Goal: Task Accomplishment & Management: Manage account settings

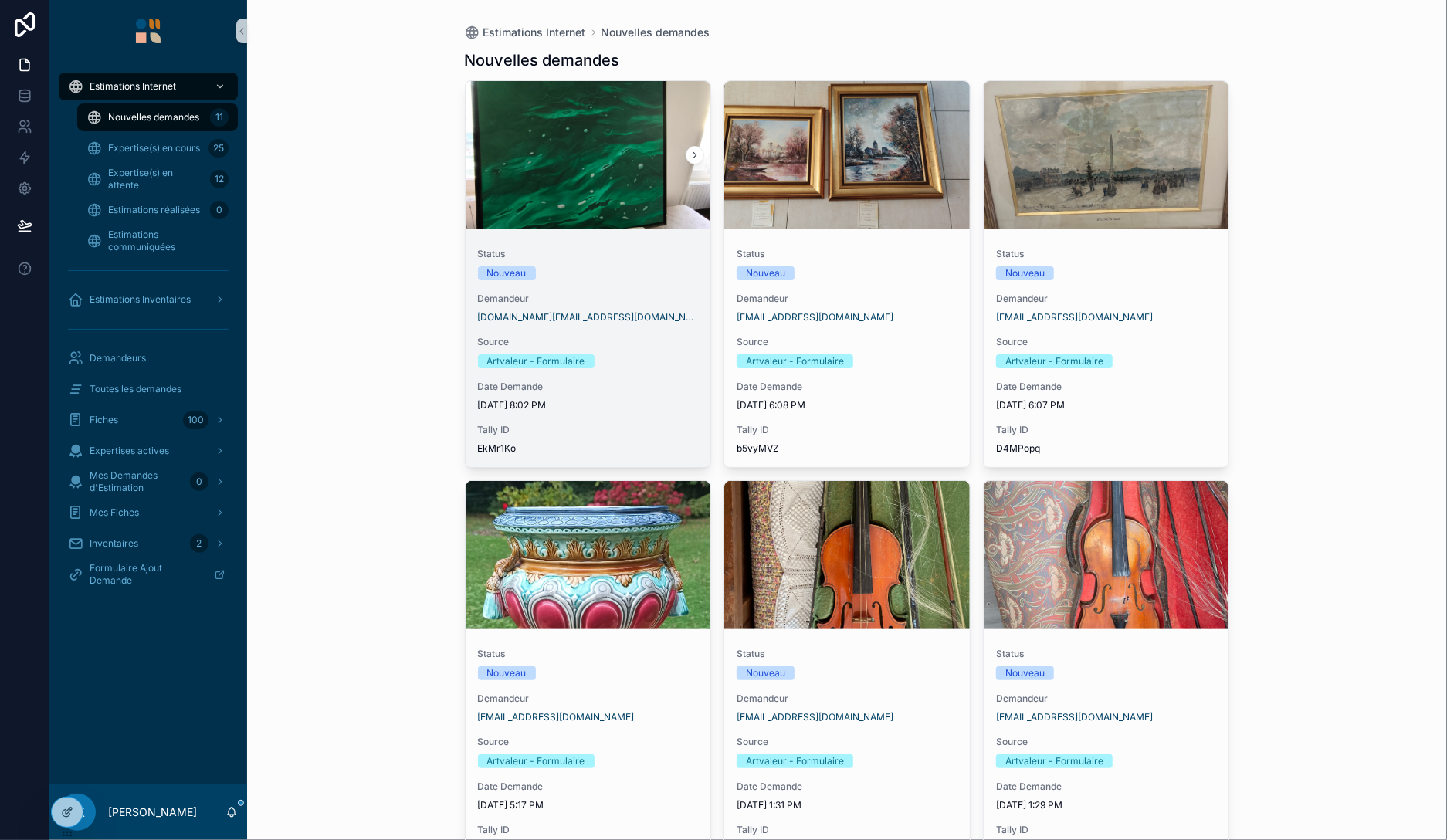
click at [658, 250] on span "Status" at bounding box center [588, 254] width 221 height 12
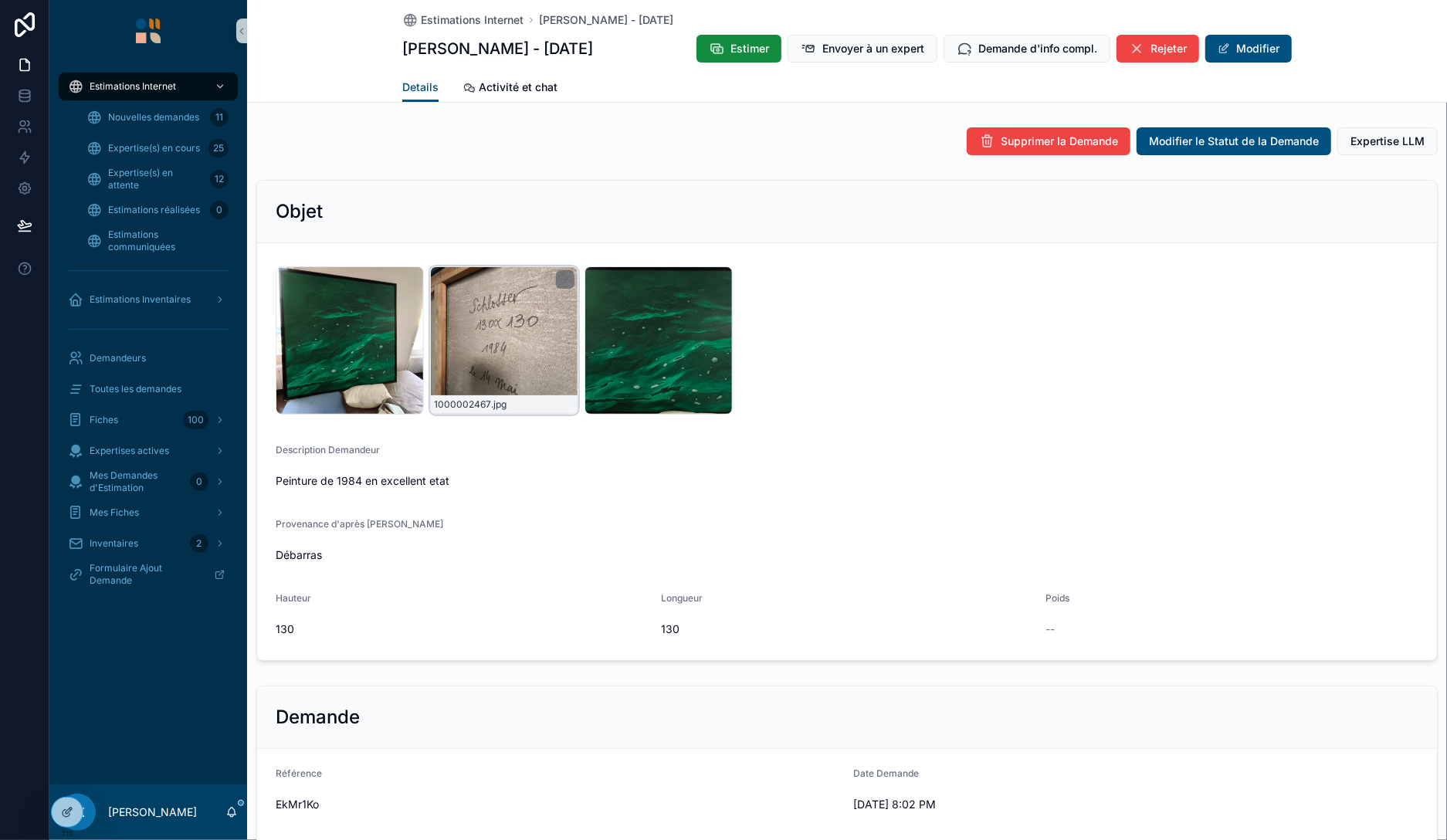
click at [516, 332] on div "1000002467 .jpg" at bounding box center [504, 341] width 148 height 148
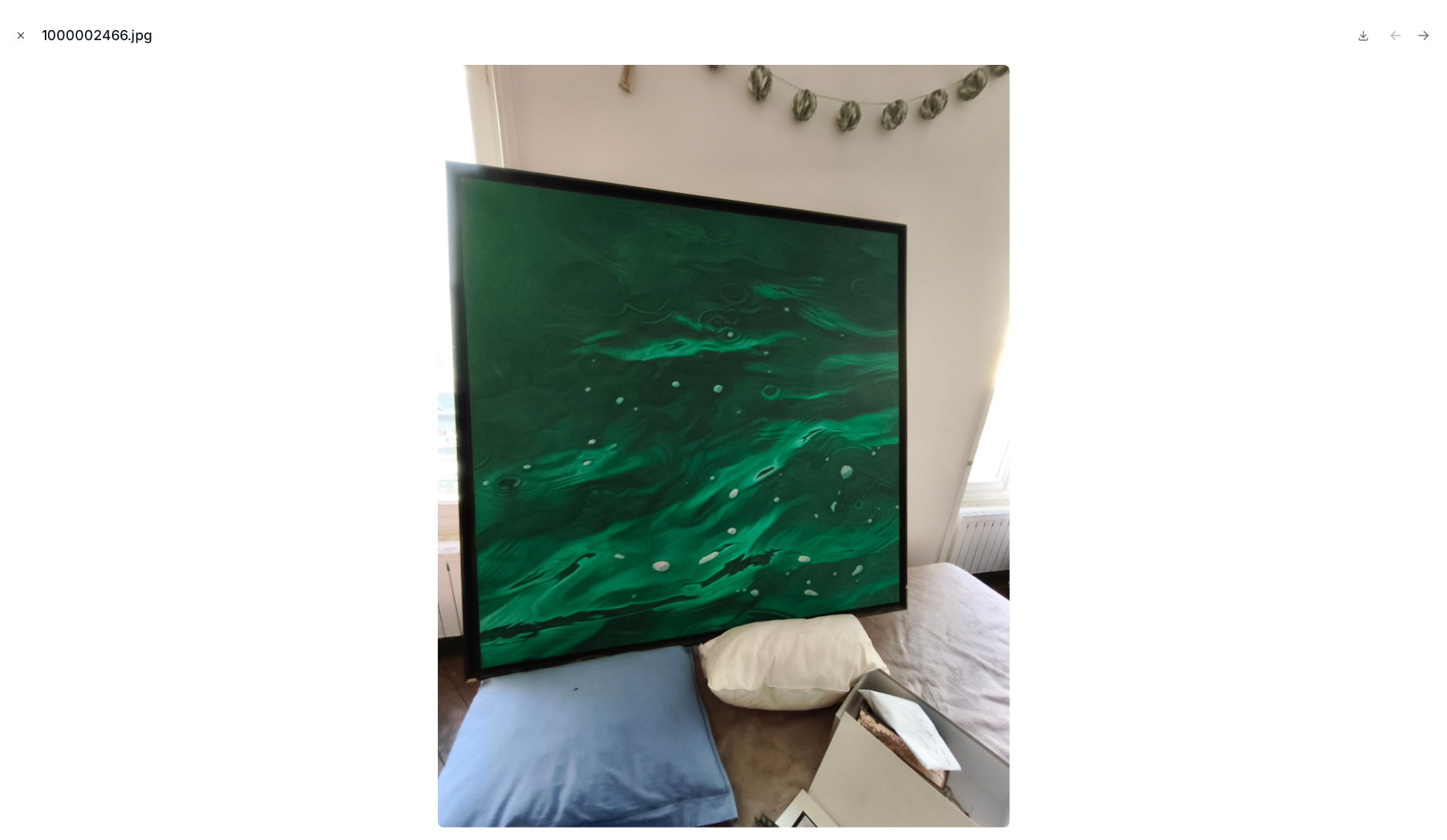
click at [23, 36] on icon "Close modal" at bounding box center [21, 36] width 11 height 11
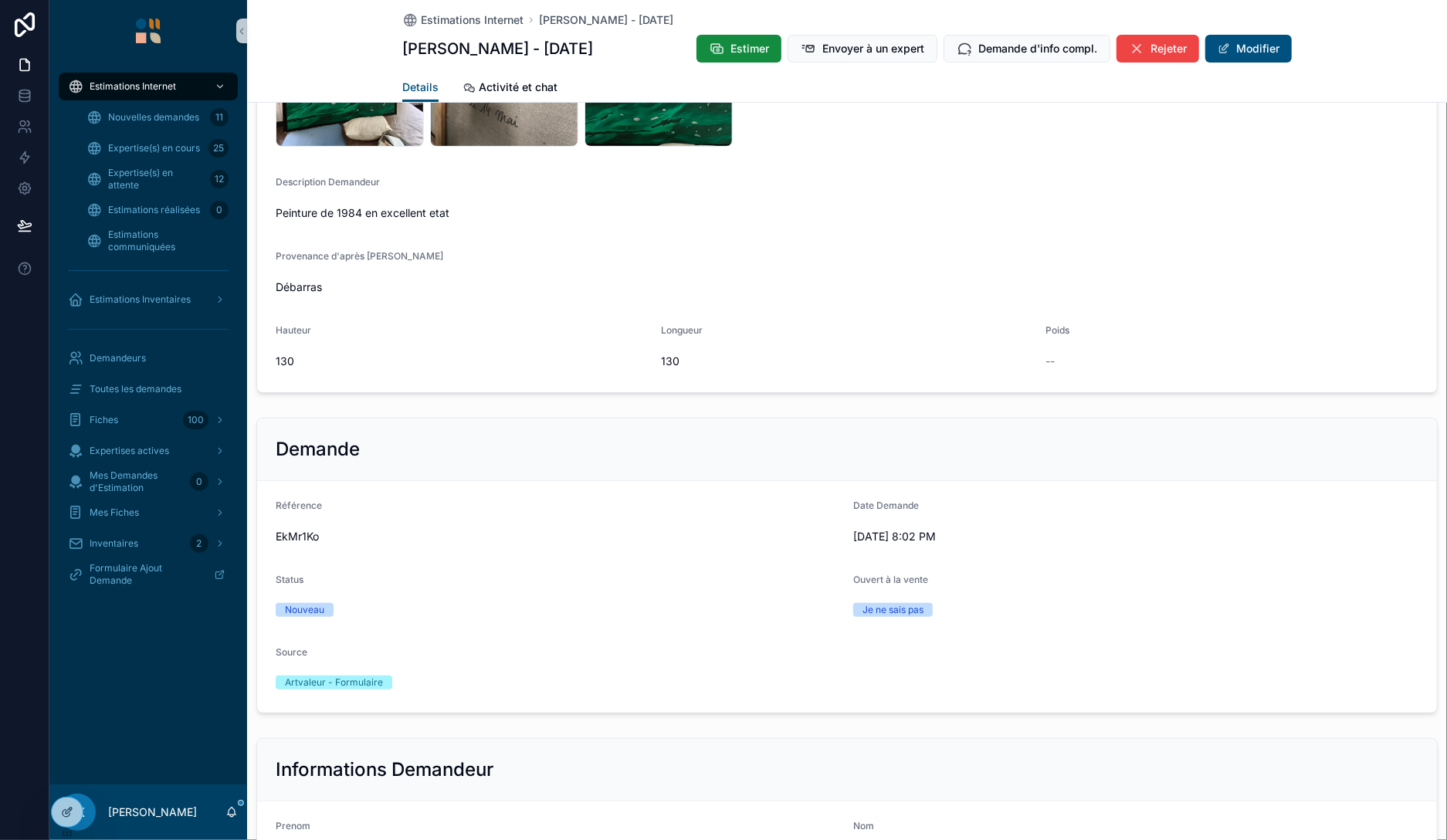
scroll to position [266, 0]
click at [1139, 595] on div "Ouvert à la vente Je ne sais pas" at bounding box center [1135, 598] width 565 height 48
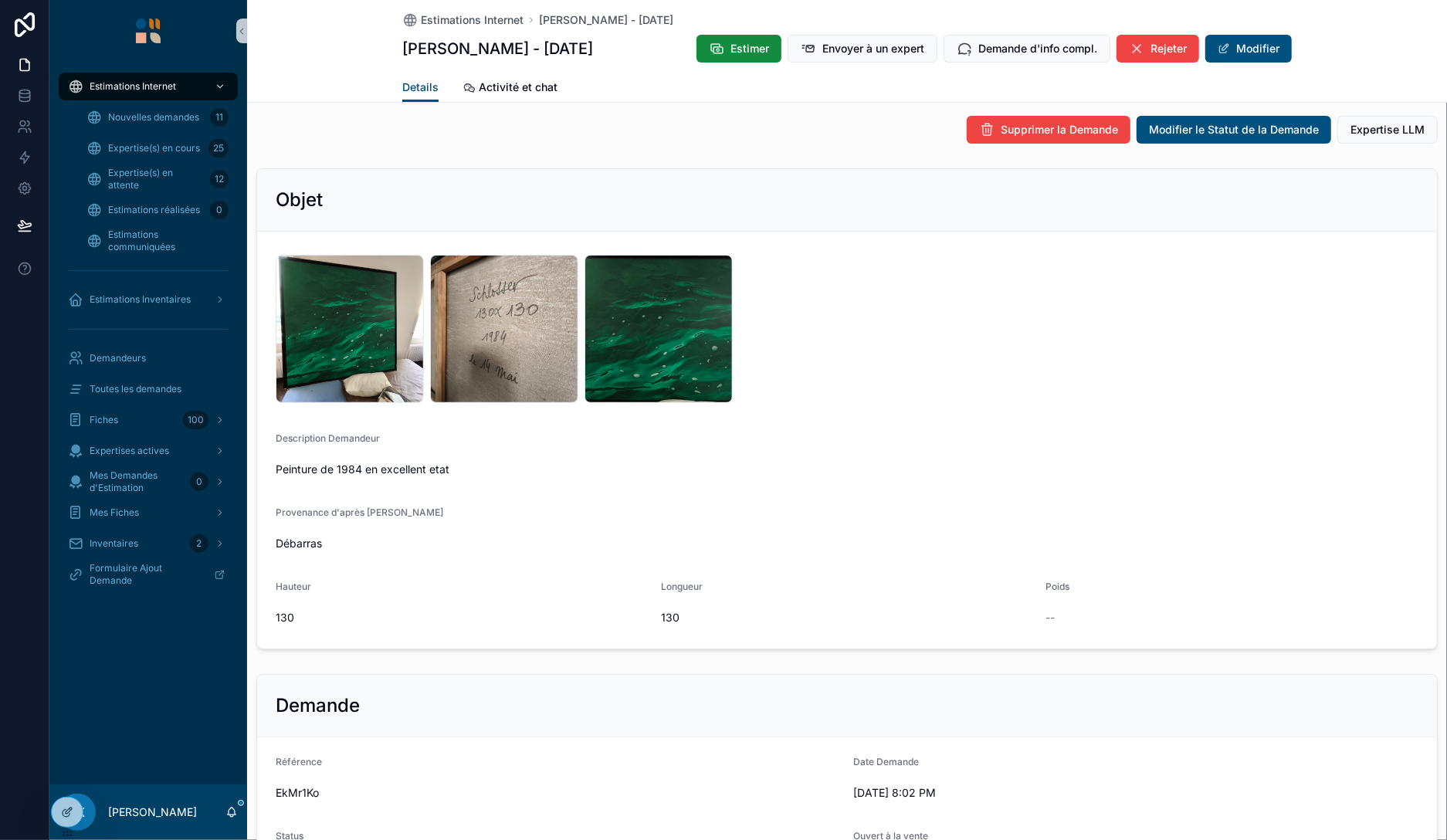
scroll to position [0, 0]
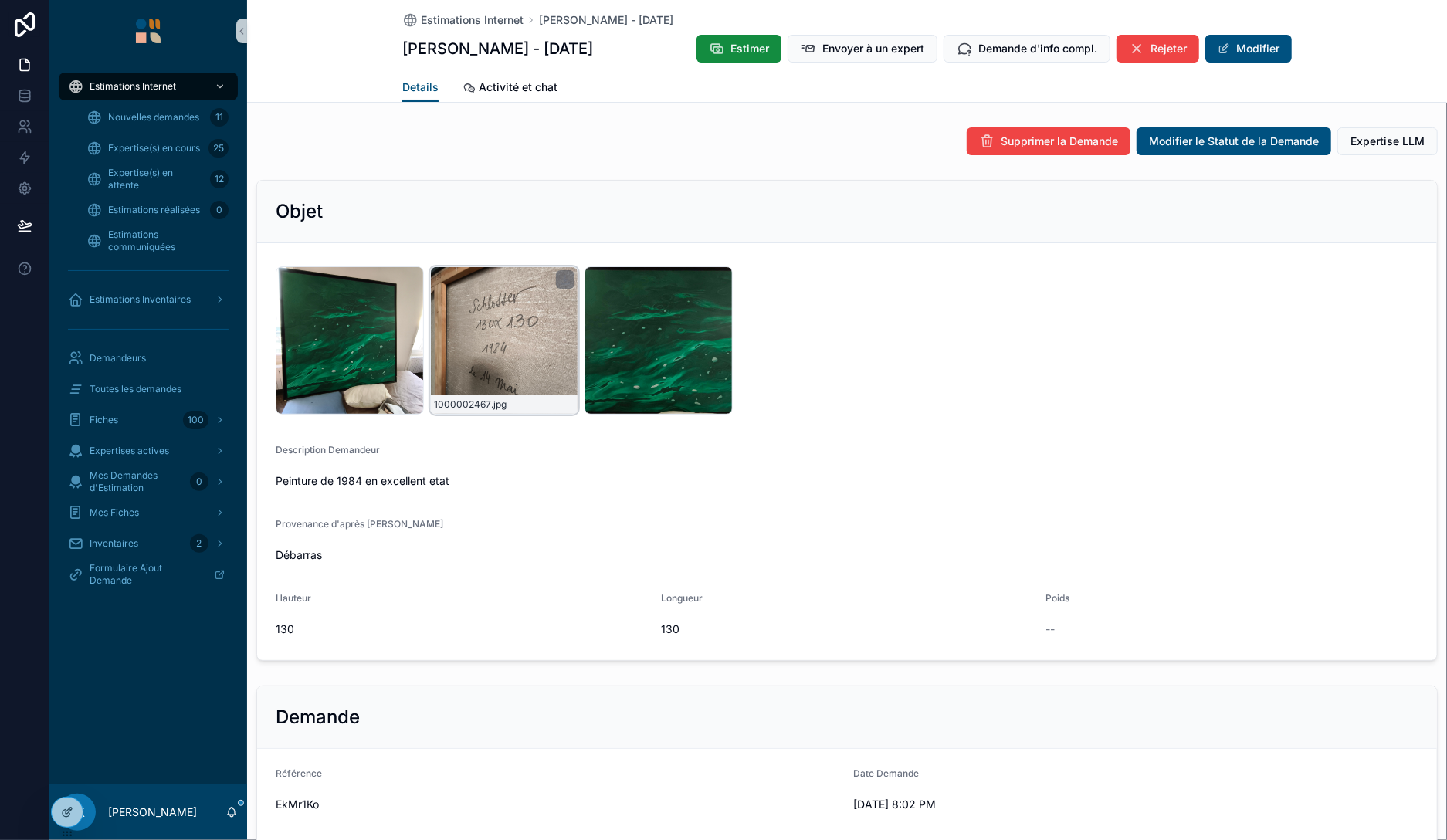
click at [490, 362] on div "1000002467 .jpg" at bounding box center [504, 341] width 148 height 148
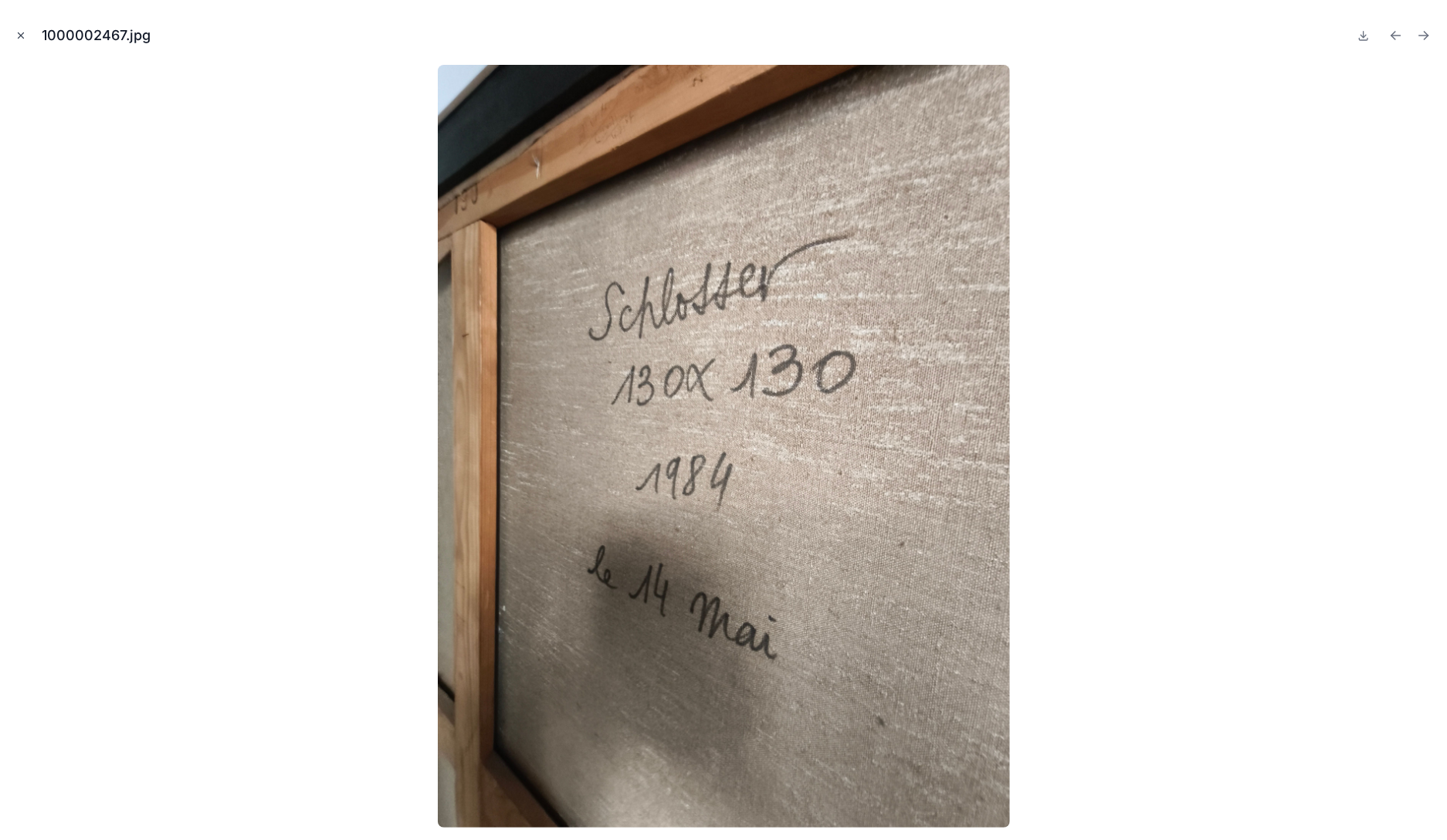
click at [16, 36] on icon "Close modal" at bounding box center [21, 36] width 11 height 11
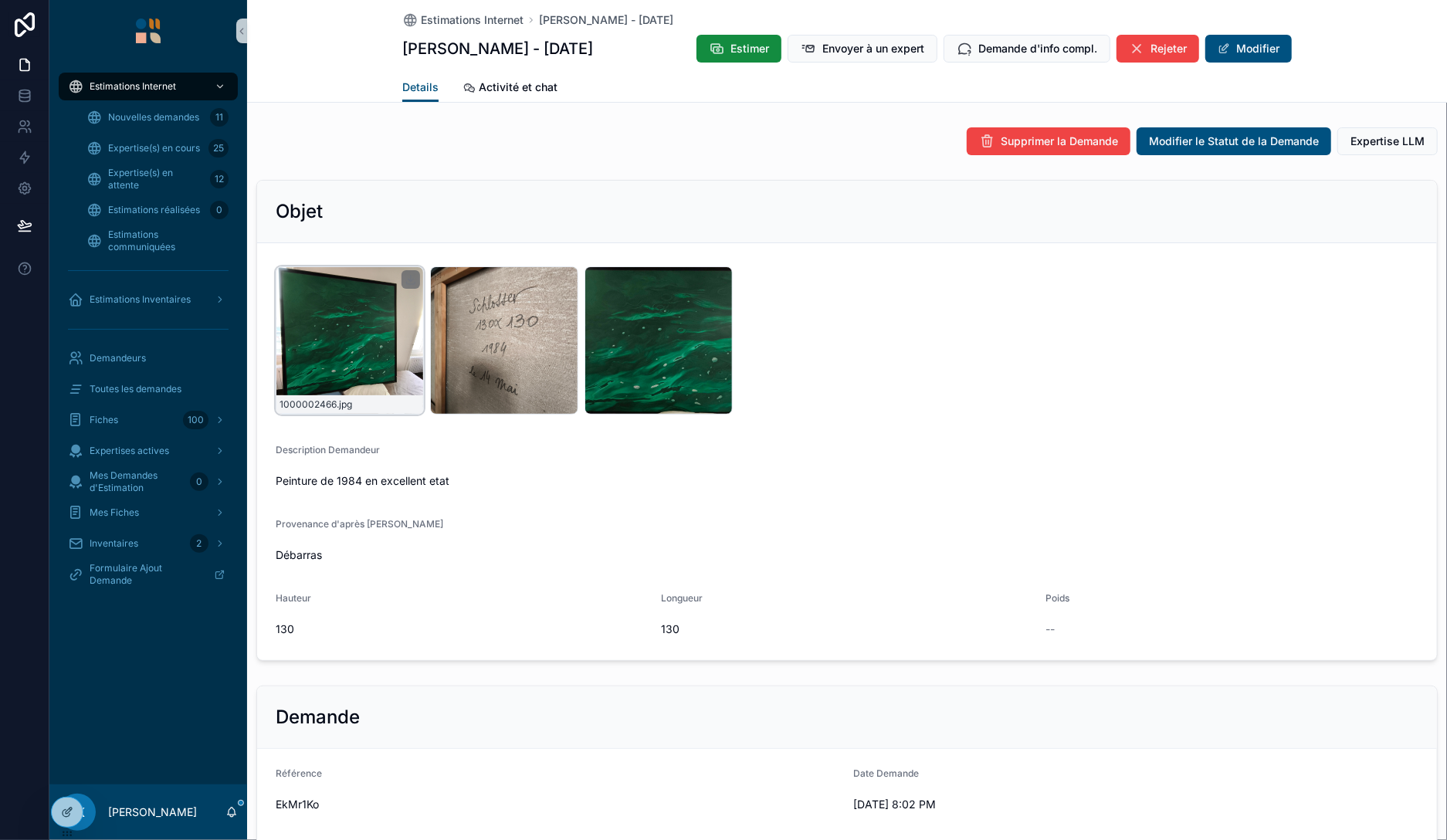
click at [338, 316] on div "1000002466 .jpg" at bounding box center [350, 341] width 148 height 148
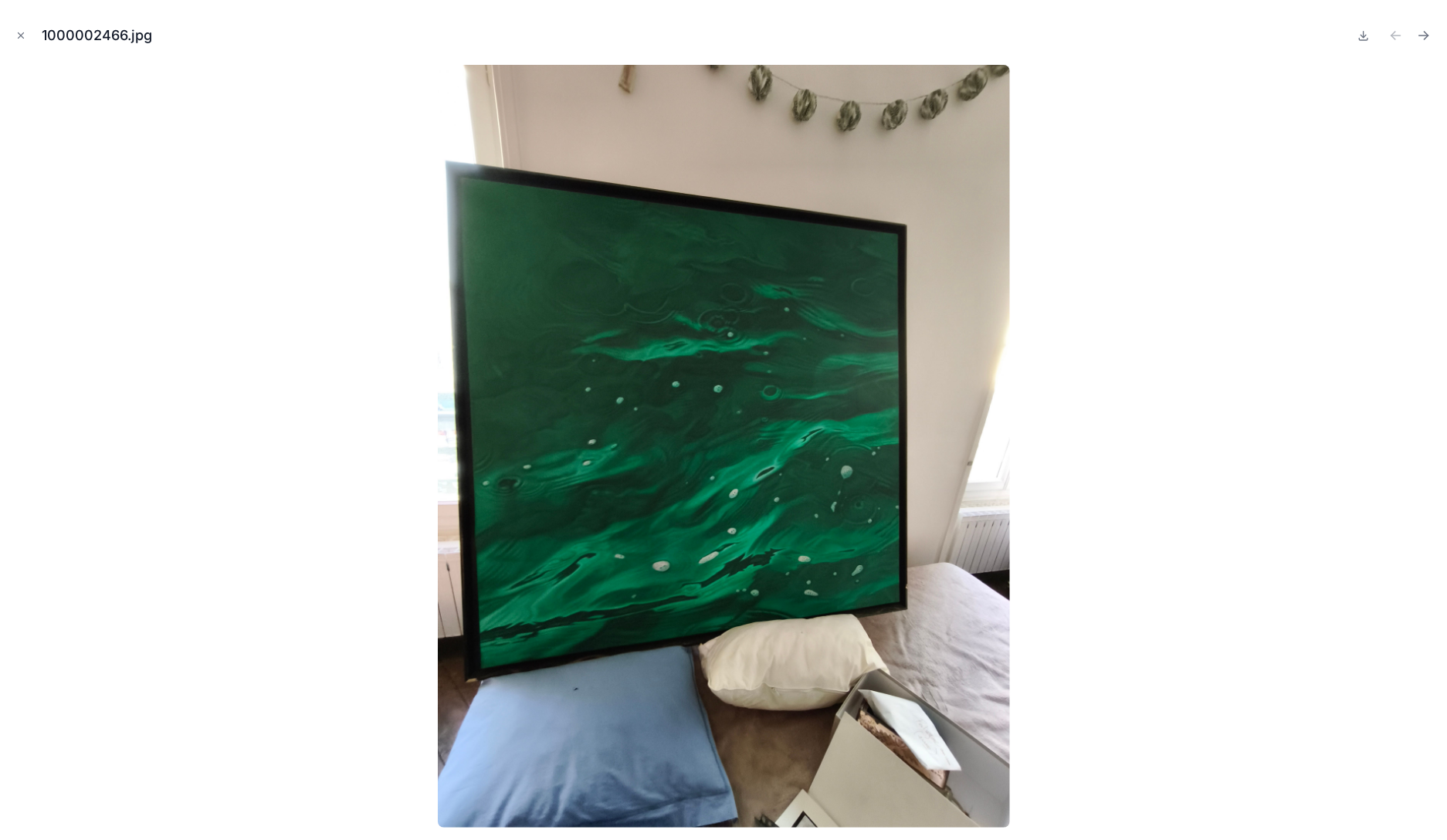
click at [358, 452] on div at bounding box center [724, 446] width 1422 height 762
click at [22, 40] on icon "Close modal" at bounding box center [21, 36] width 11 height 11
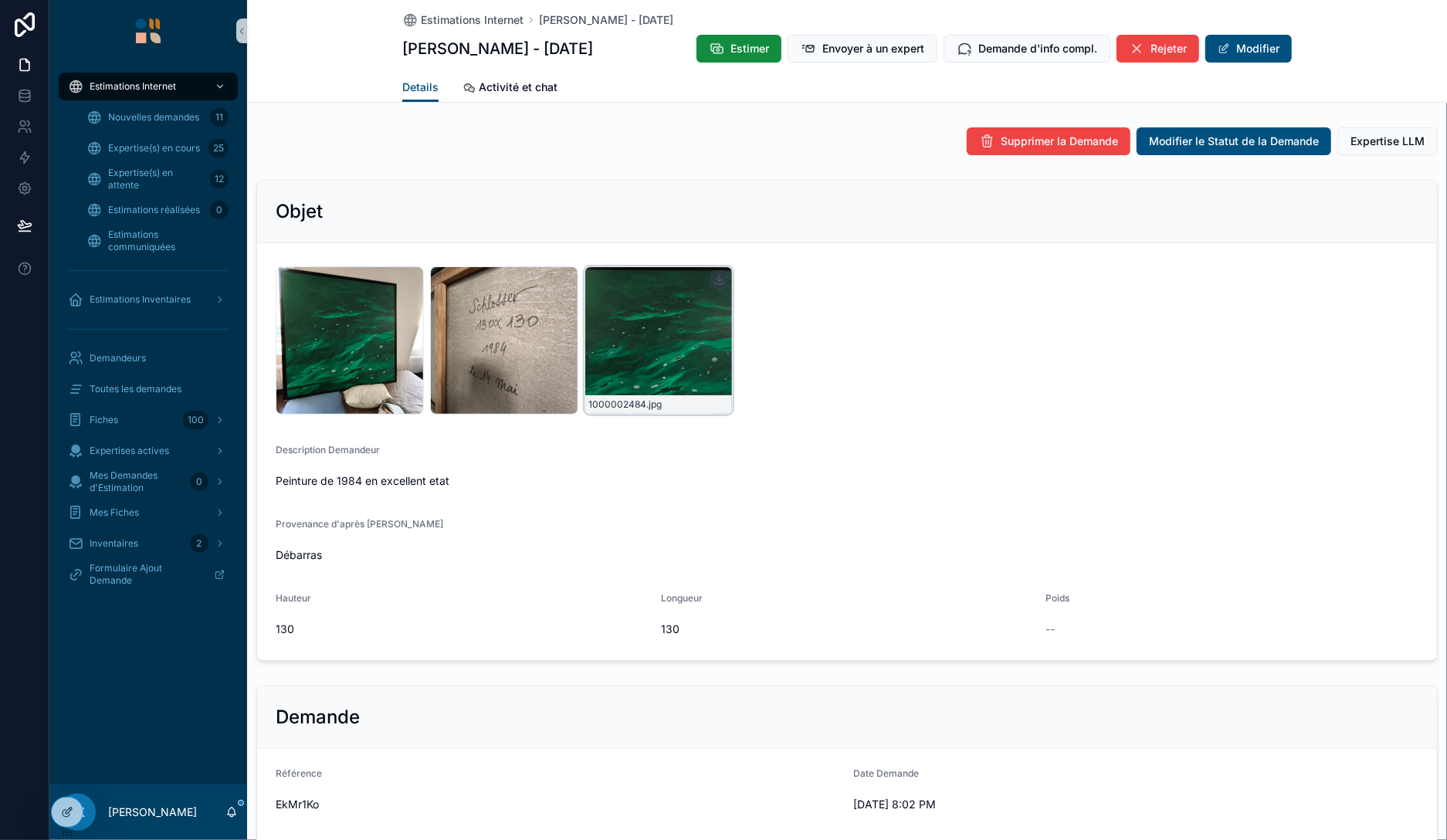
click at [652, 329] on div "1000002484 .jpg" at bounding box center [659, 341] width 148 height 148
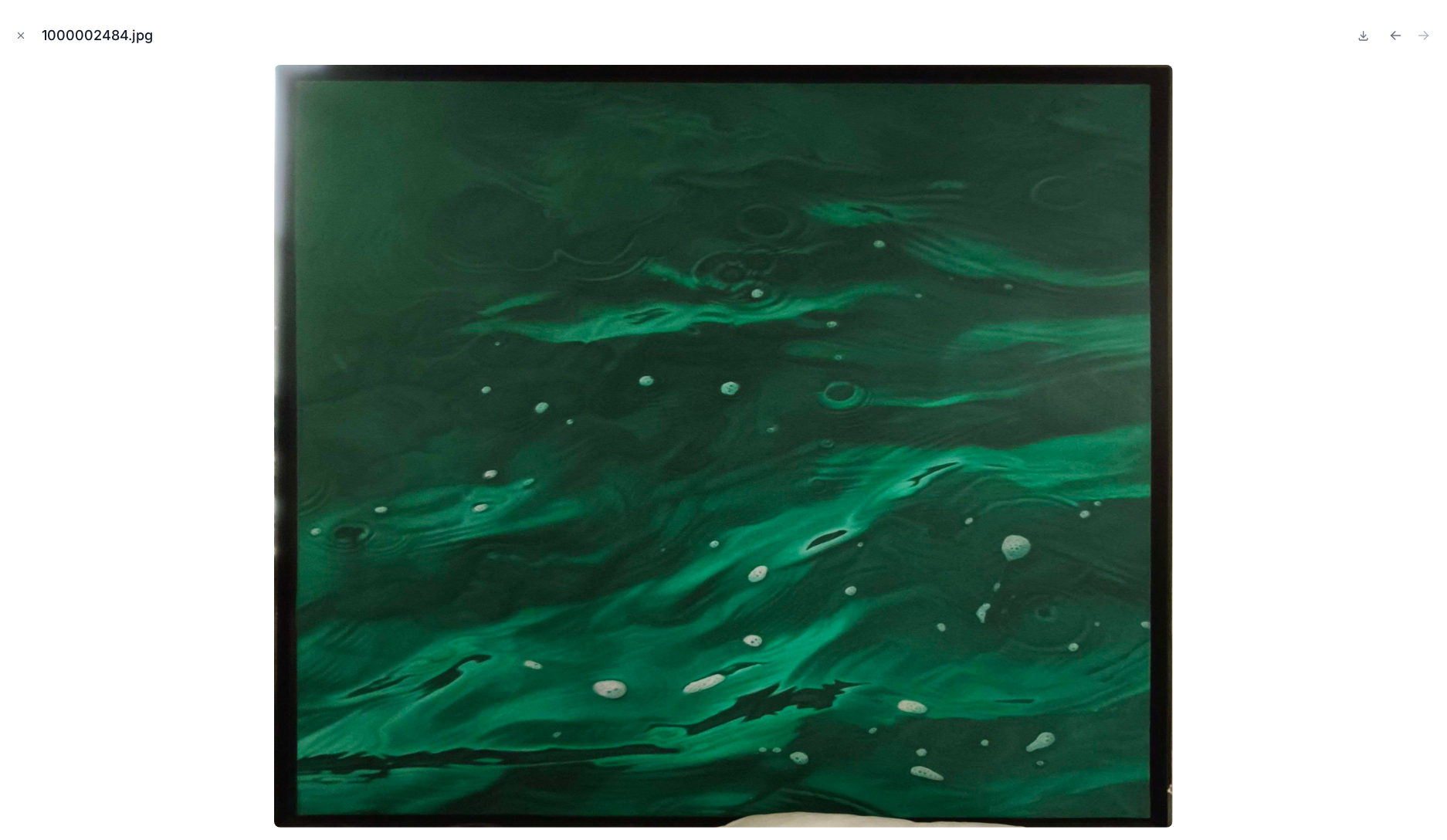
click at [40, 175] on div at bounding box center [724, 446] width 1422 height 762
click at [17, 33] on icon "Close modal" at bounding box center [21, 36] width 11 height 11
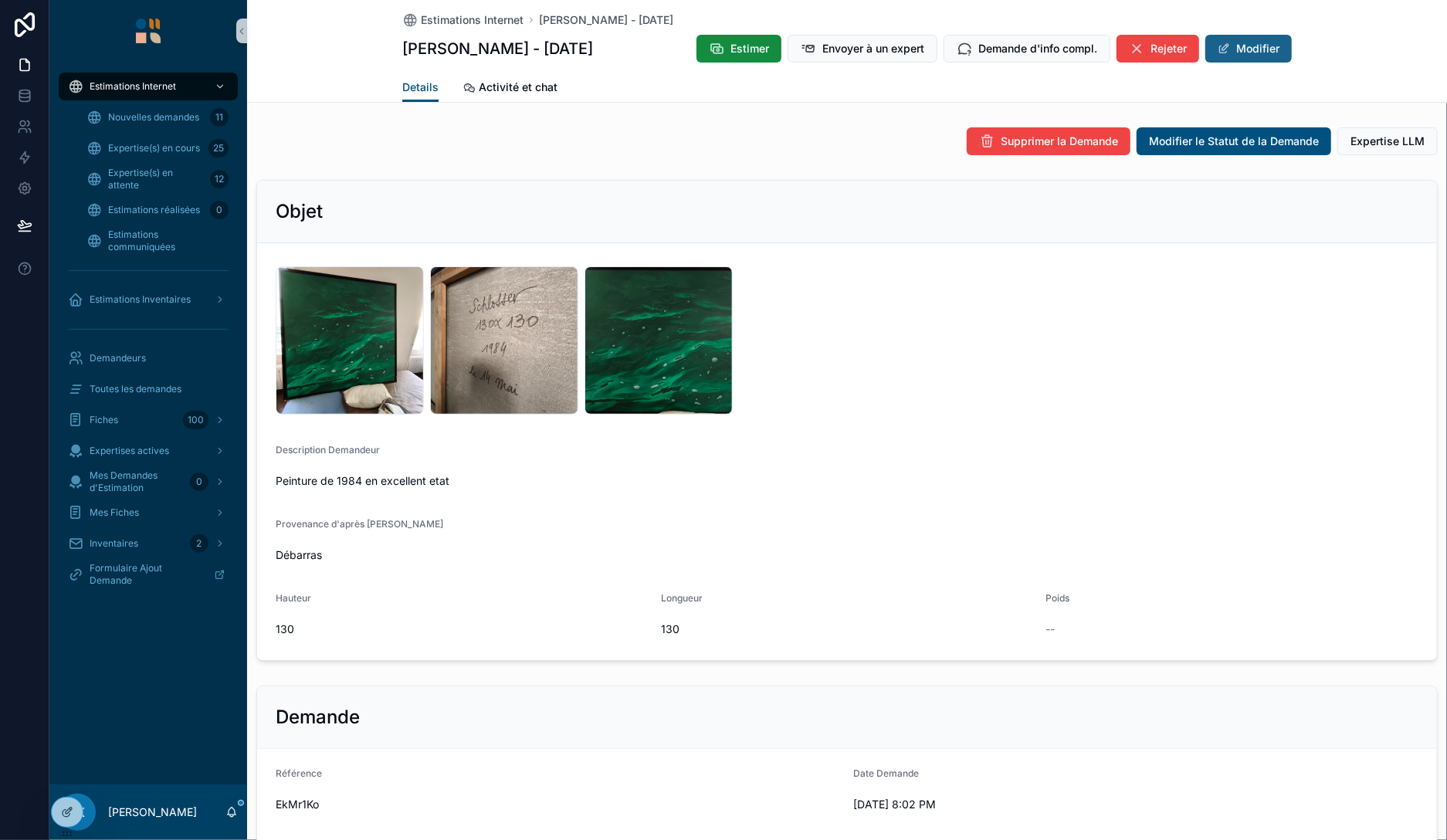
click at [1250, 40] on button "Modifier" at bounding box center [1248, 49] width 87 height 28
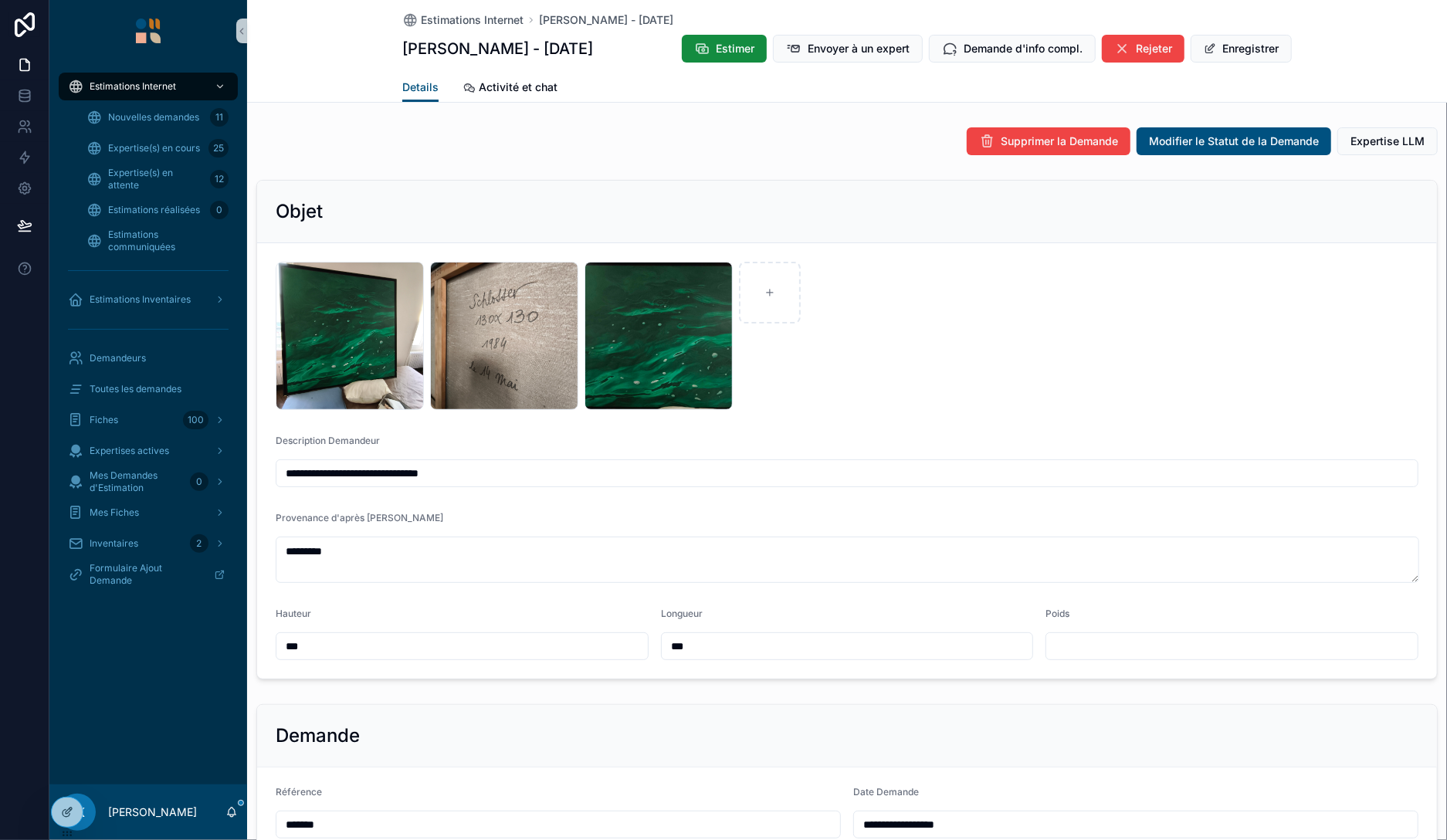
click at [616, 464] on input "**********" at bounding box center [847, 473] width 1141 height 22
type input "**********"
click at [1244, 39] on button "Enregistrer" at bounding box center [1241, 49] width 101 height 28
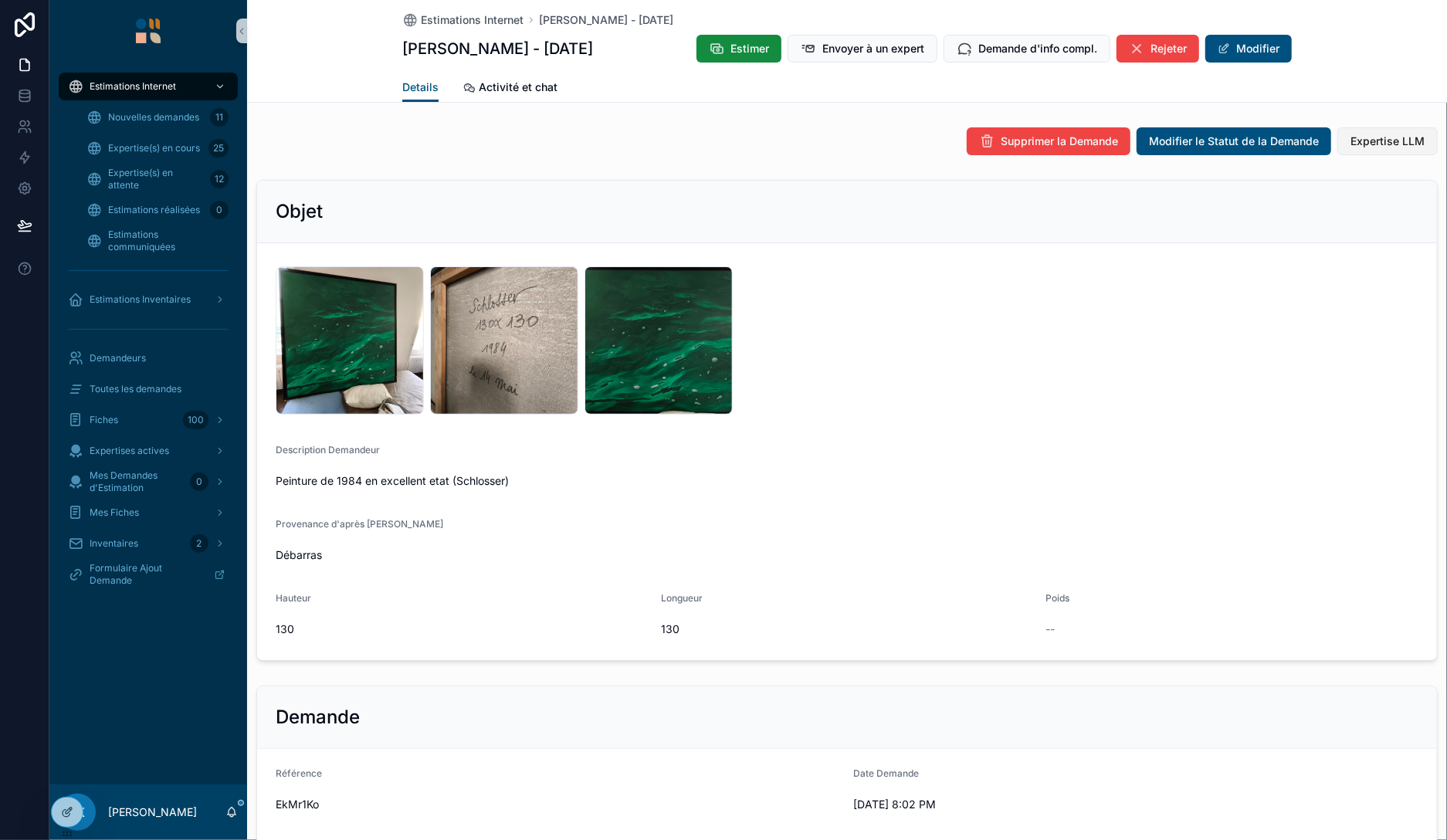
click at [1382, 144] on span "Expertise LLM" at bounding box center [1387, 141] width 74 height 16
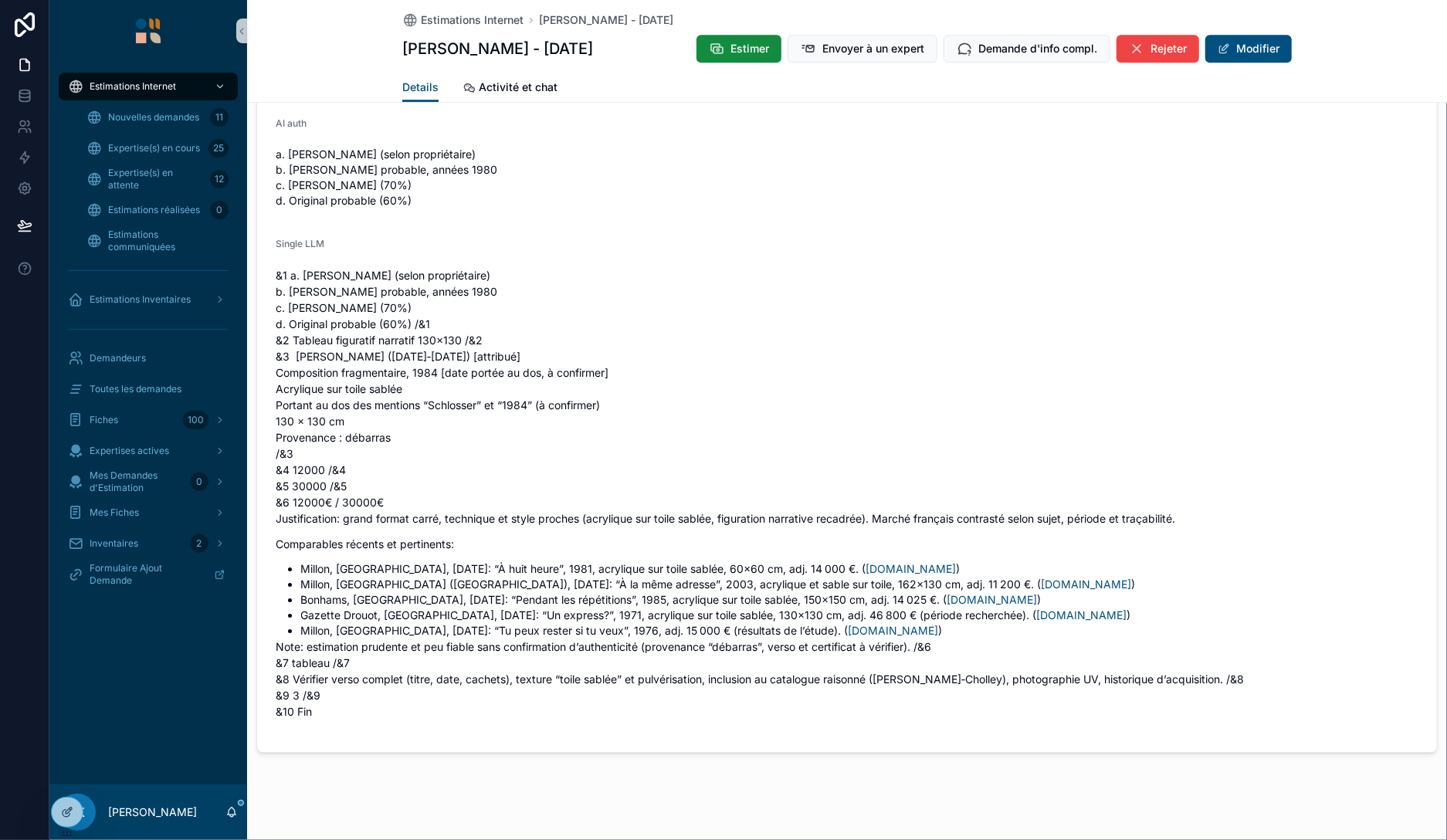
scroll to position [2667, 0]
